Goal: Task Accomplishment & Management: Complete application form

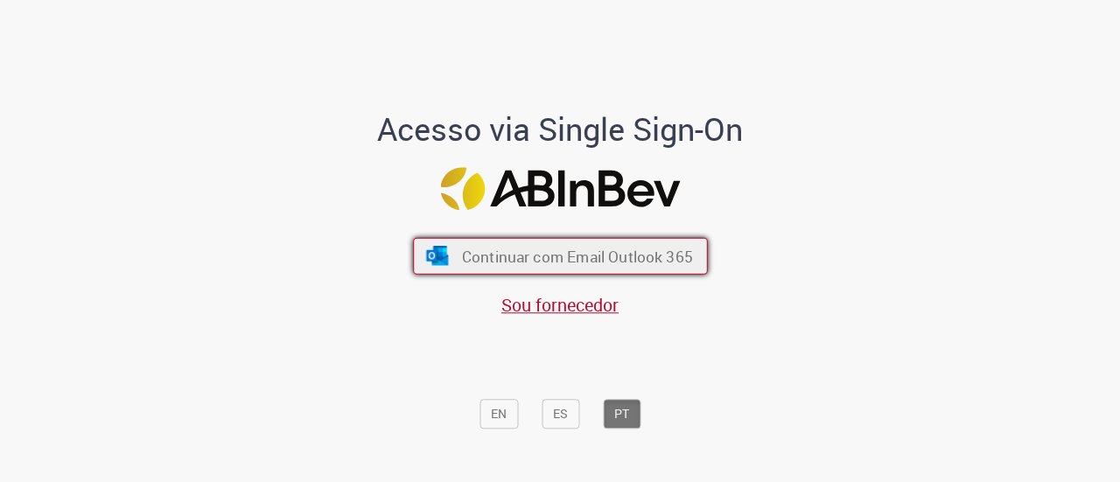
click at [625, 261] on span "Continuar com Email Outlook 365" at bounding box center [576, 256] width 231 height 20
